Goal: Task Accomplishment & Management: Manage account settings

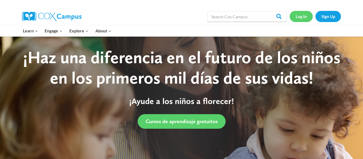
click at [299, 16] on link "Log In" at bounding box center [300, 16] width 23 height 11
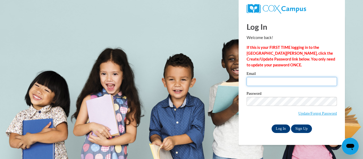
type input "llind@wcschools.org"
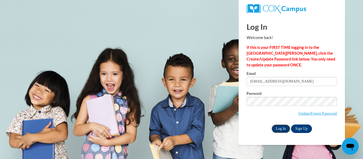
click at [279, 128] on input "Log In" at bounding box center [280, 128] width 19 height 8
